Goal: Find specific page/section: Find specific page/section

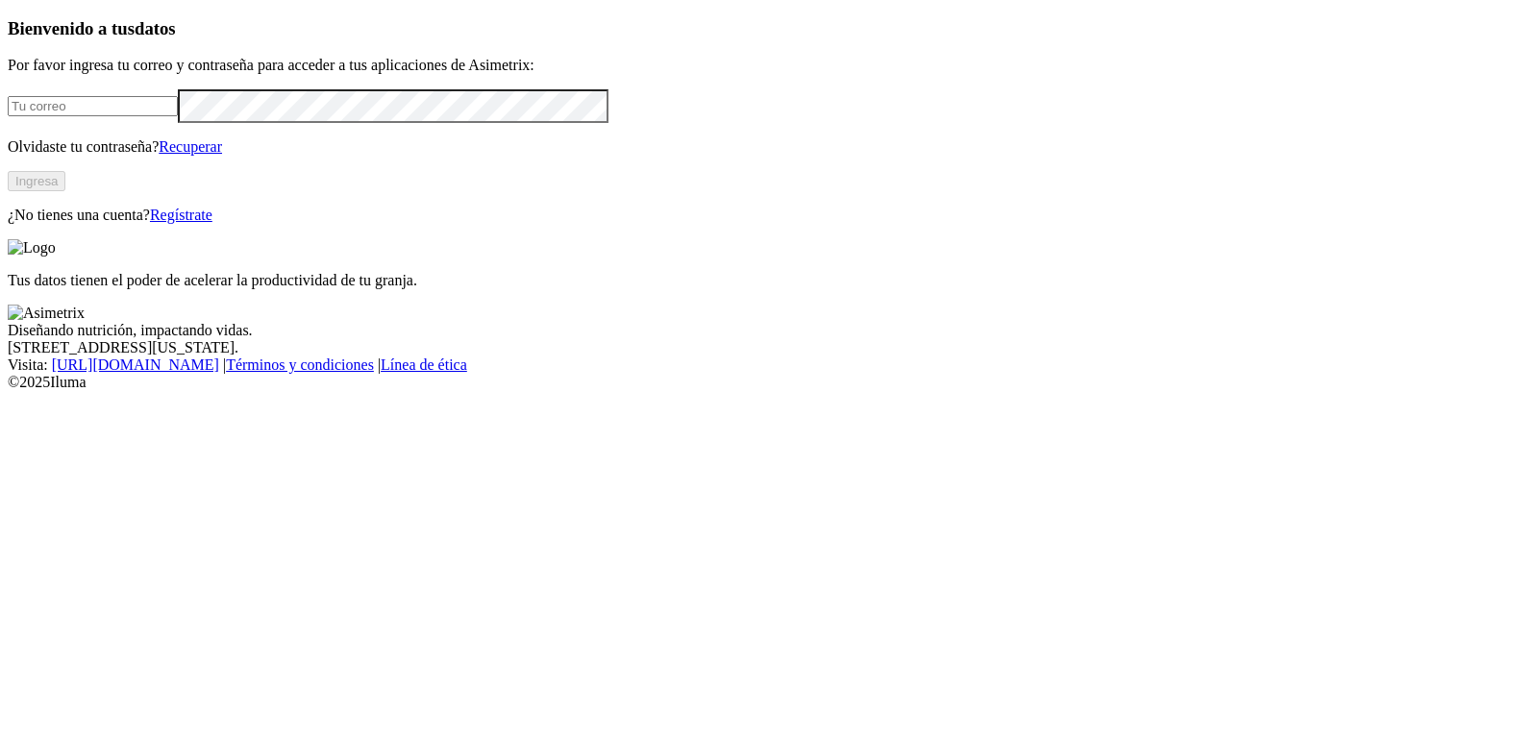
type input "[EMAIL_ADDRESS][DOMAIN_NAME]"
click at [65, 191] on button "Ingresa" at bounding box center [37, 181] width 58 height 20
